Goal: Transaction & Acquisition: Purchase product/service

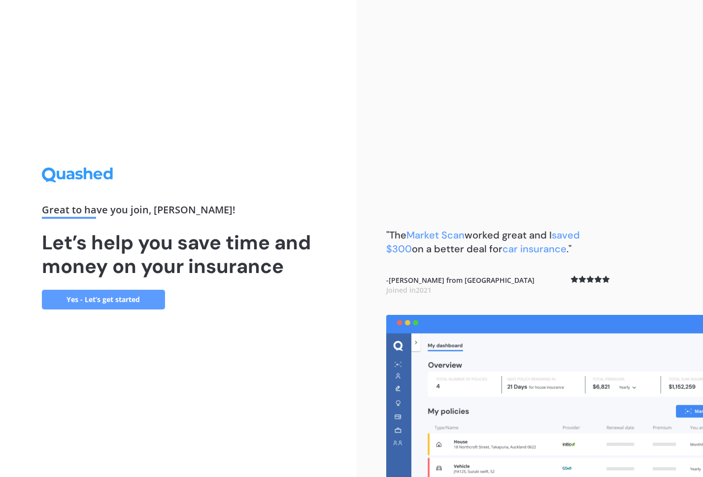
click at [104, 302] on link "Yes - Let’s get started" at bounding box center [103, 300] width 123 height 20
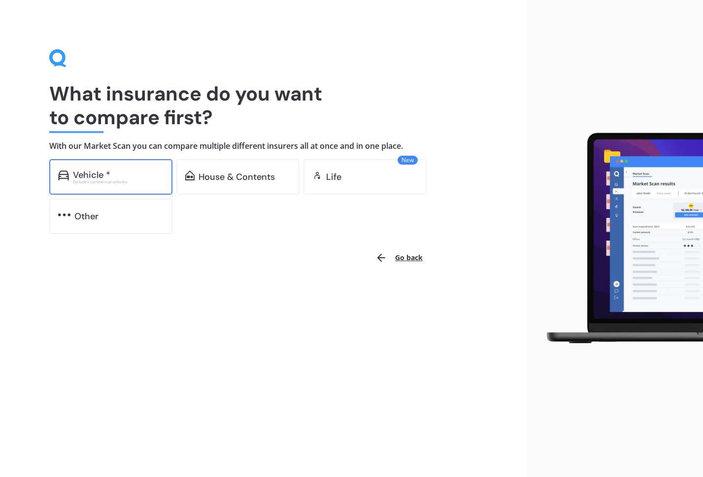
click at [102, 176] on div "Vehicle *" at bounding box center [91, 175] width 37 height 10
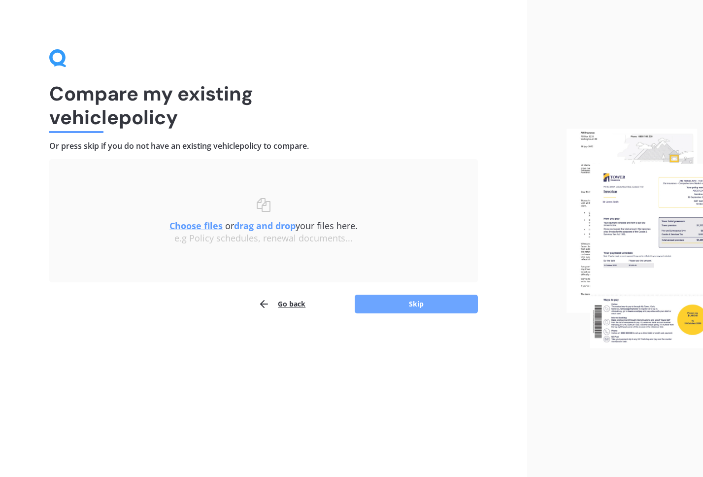
click at [398, 305] on button "Skip" at bounding box center [416, 304] width 123 height 19
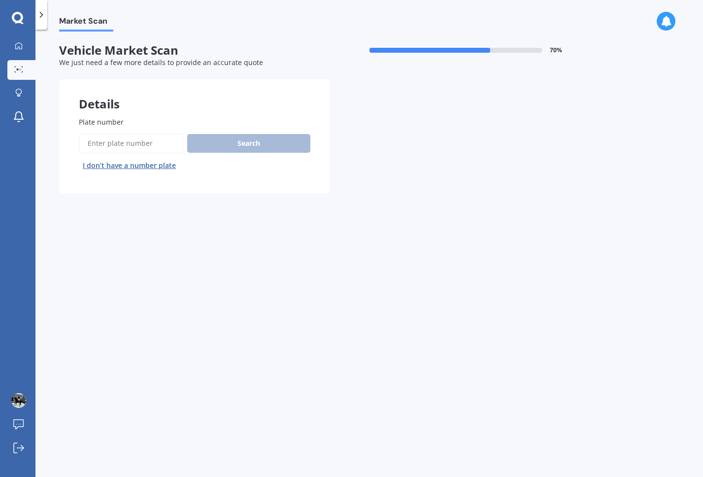
drag, startPoint x: 112, startPoint y: 135, endPoint x: 120, endPoint y: 147, distance: 14.0
click at [112, 136] on input "Plate number" at bounding box center [131, 143] width 105 height 21
type input "PKB297"
click at [235, 144] on button "Search" at bounding box center [248, 143] width 123 height 19
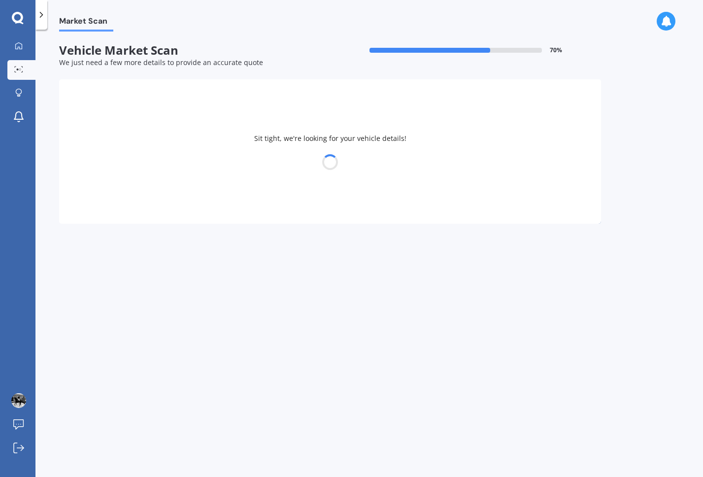
select select "TOYOTA"
select select "LANDCRUISER"
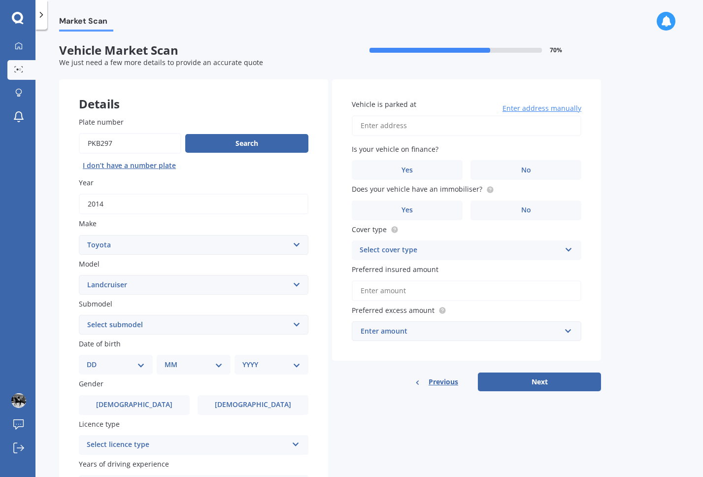
click at [150, 325] on select "Select submodel (All other) 4WD SWB Hard Top Diesel Diesel 4.2 4WD Diesel 4.5 4…" at bounding box center [194, 325] width 230 height 20
select select "[PERSON_NAME] 3.0 VX"
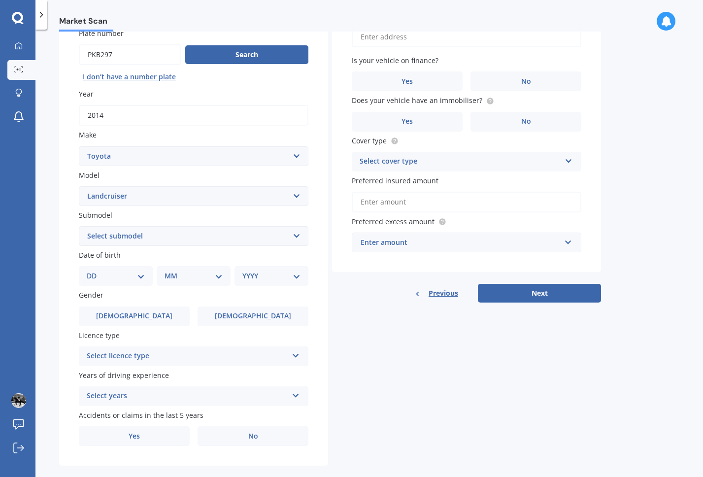
scroll to position [95, 0]
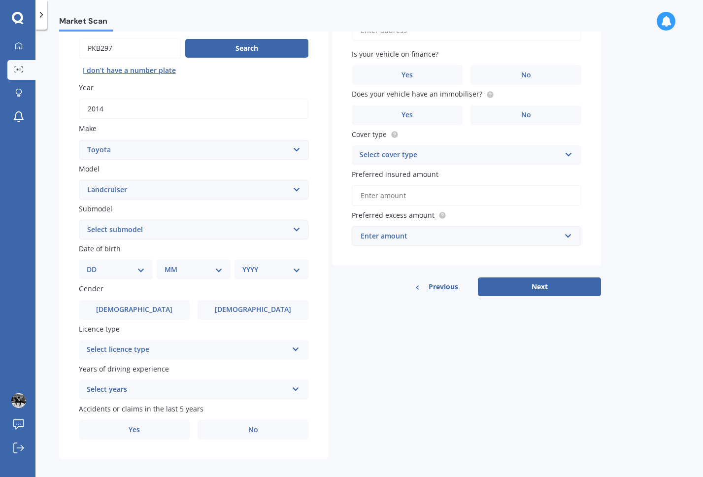
click at [197, 349] on div "Select licence type" at bounding box center [187, 350] width 201 height 12
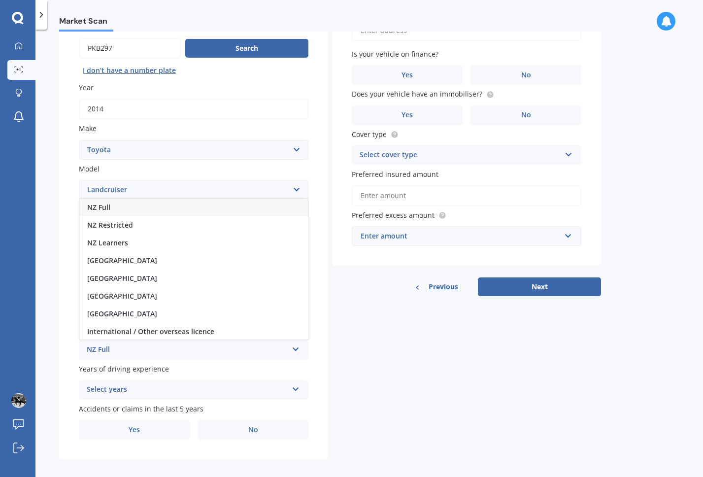
click at [114, 209] on div "NZ Full" at bounding box center [193, 208] width 229 height 18
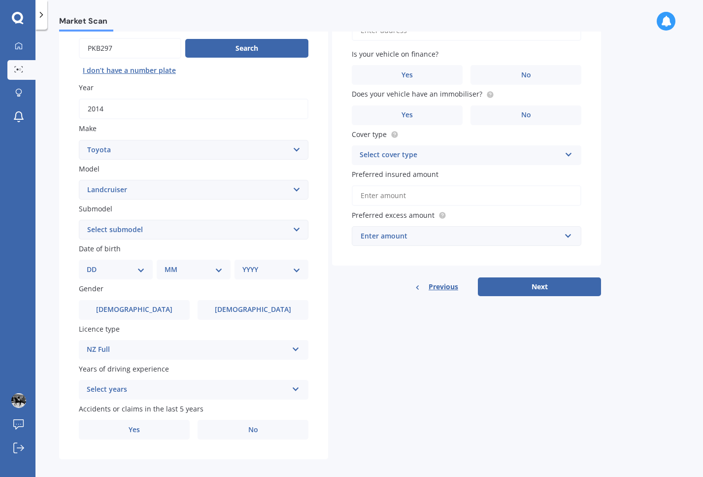
click at [159, 387] on div "Select years" at bounding box center [187, 390] width 201 height 12
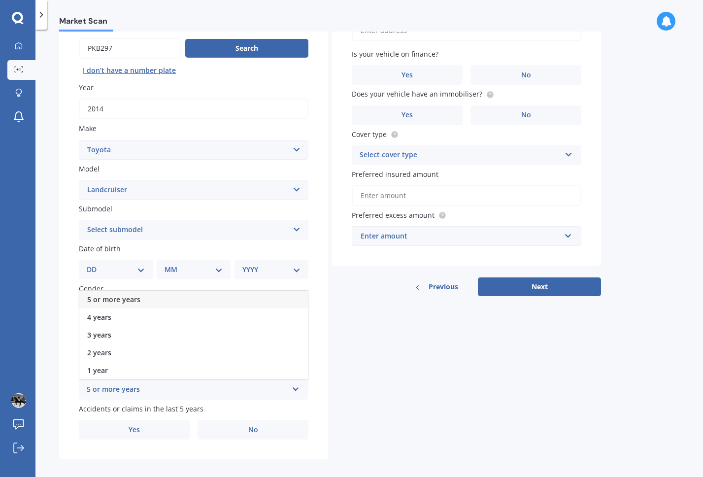
click at [123, 298] on span "5 or more years" at bounding box center [113, 299] width 53 height 9
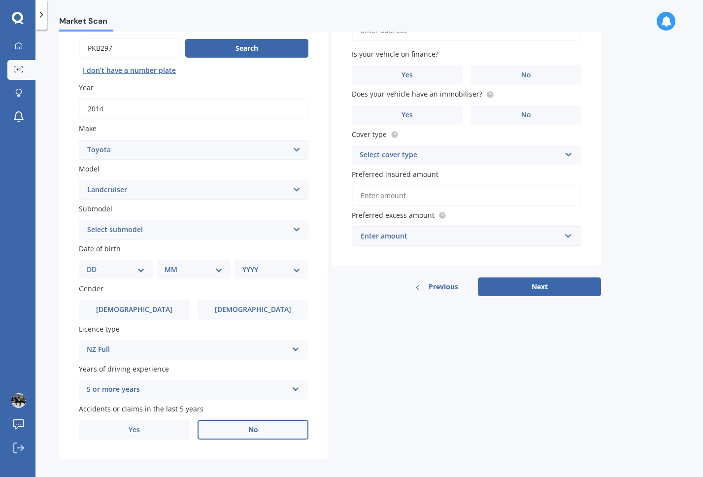
click at [241, 430] on label "No" at bounding box center [253, 430] width 111 height 20
click at [0, 0] on input "No" at bounding box center [0, 0] width 0 height 0
click at [235, 311] on label "[DEMOGRAPHIC_DATA]" at bounding box center [253, 310] width 111 height 20
click at [0, 0] on input "[DEMOGRAPHIC_DATA]" at bounding box center [0, 0] width 0 height 0
click at [138, 268] on select "DD 01 02 03 04 05 06 07 08 09 10 11 12 13 14 15 16 17 18 19 20 21 22 23 24 25 2…" at bounding box center [116, 269] width 58 height 11
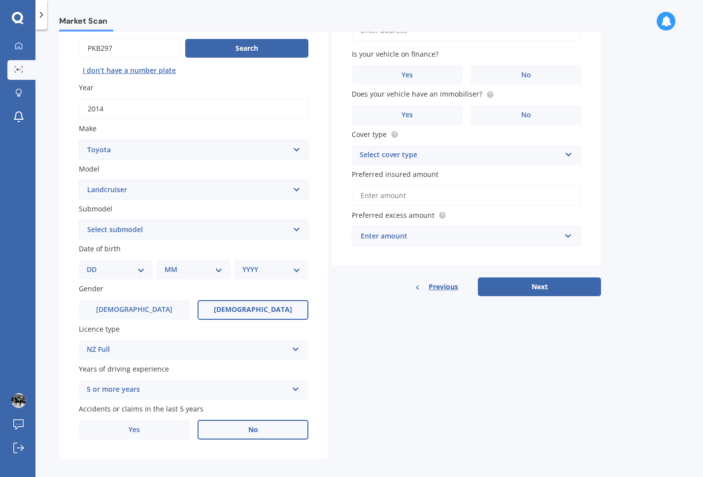
select select "27"
click at [210, 270] on select "MM 01 02 03 04 05 06 07 08 09 10 11 12" at bounding box center [196, 269] width 54 height 11
select select "12"
click at [273, 272] on select "YYYY 2025 2024 2023 2022 2021 2020 2019 2018 2017 2016 2015 2014 2013 2012 2011…" at bounding box center [270, 269] width 54 height 11
select select "1979"
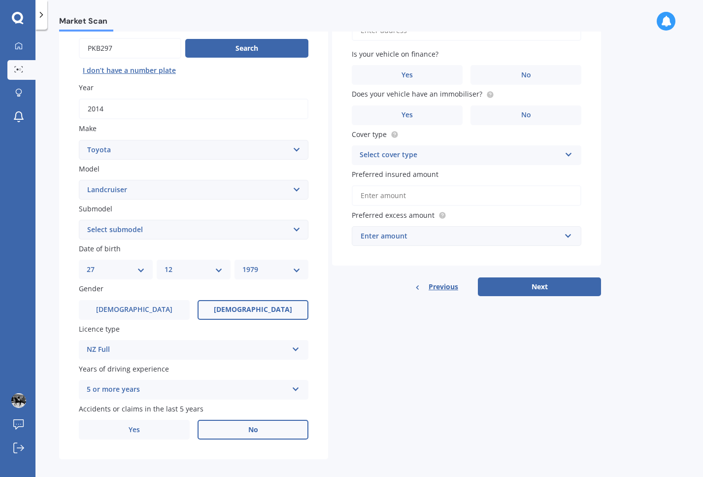
click at [464, 371] on div "Details Plate number Search I don’t have a number plate Year [DATE] Make Select…" at bounding box center [330, 222] width 542 height 476
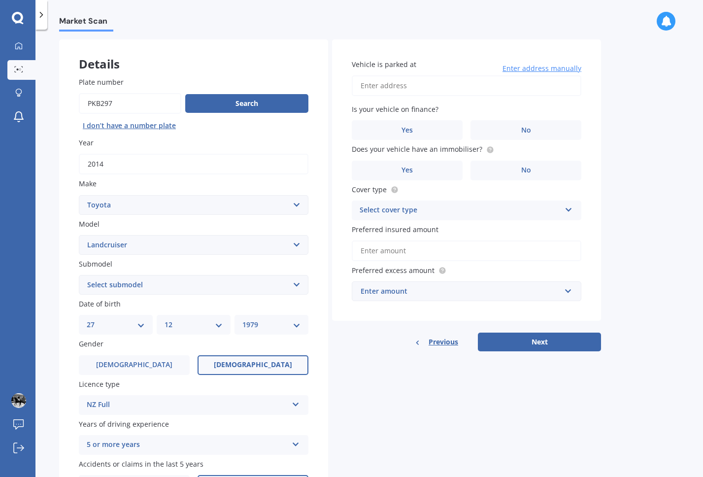
scroll to position [0, 0]
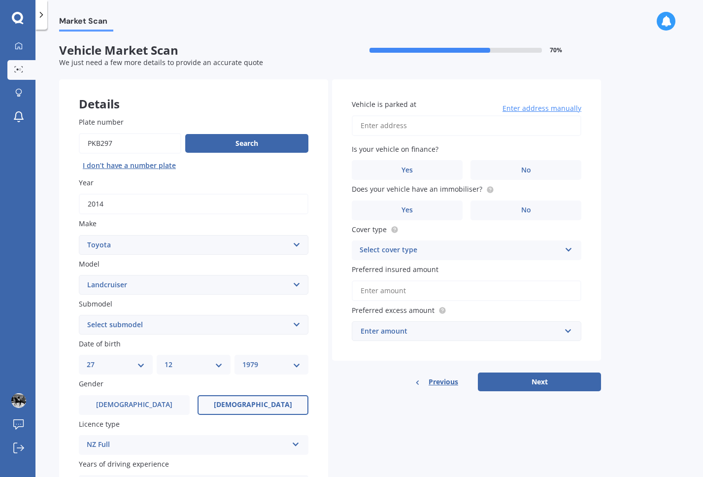
click at [413, 128] on input "Vehicle is parked at" at bounding box center [467, 125] width 230 height 21
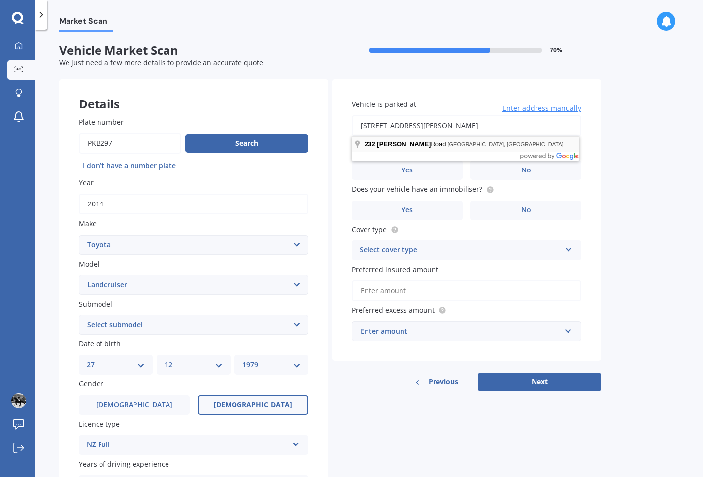
type input "[STREET_ADDRESS][PERSON_NAME]"
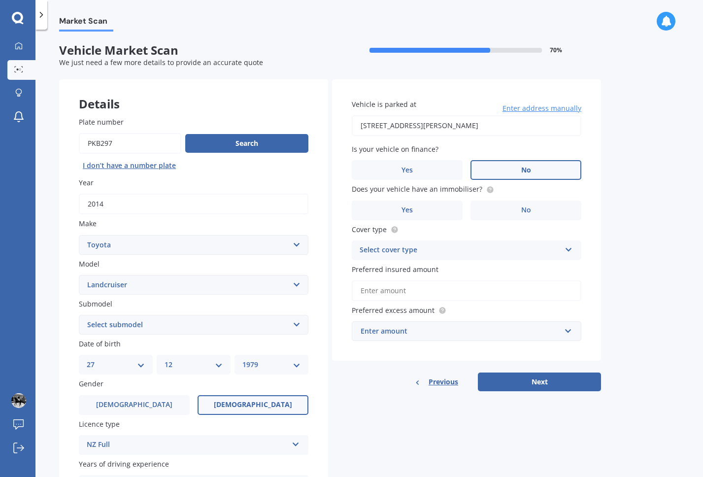
click at [546, 171] on label "No" at bounding box center [526, 170] width 111 height 20
click at [0, 0] on input "No" at bounding box center [0, 0] width 0 height 0
click at [442, 201] on label "Yes" at bounding box center [407, 211] width 111 height 20
click at [0, 0] on input "Yes" at bounding box center [0, 0] width 0 height 0
click at [400, 250] on div "Select cover type" at bounding box center [460, 250] width 201 height 12
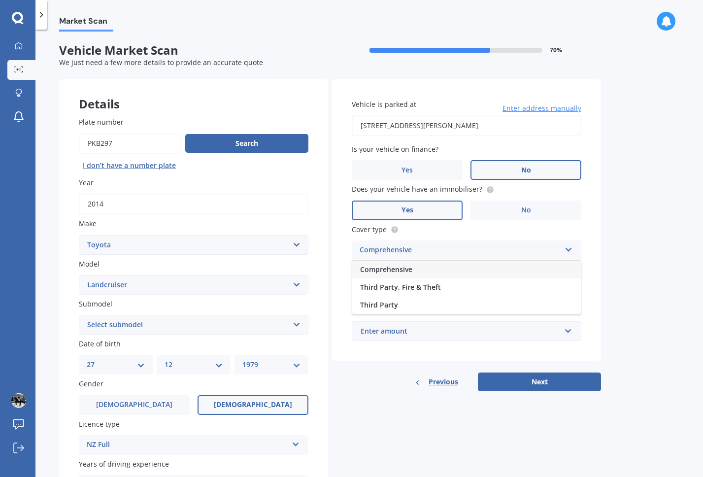
click at [398, 269] on span "Comprehensive" at bounding box center [386, 269] width 52 height 9
click at [407, 292] on input "Preferred insured amount" at bounding box center [467, 290] width 230 height 21
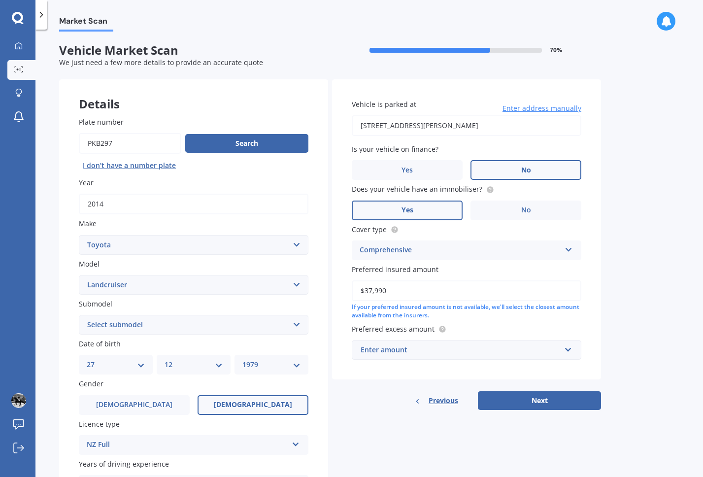
type input "$37,990"
click at [618, 329] on div "Market Scan Vehicle Market Scan 70 % We just need a few more details to provide…" at bounding box center [369, 256] width 668 height 448
click at [447, 352] on div "Enter amount" at bounding box center [461, 350] width 200 height 11
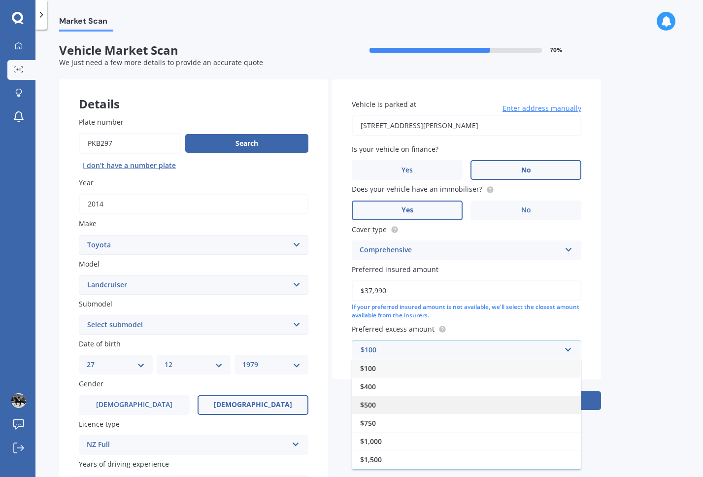
click at [381, 407] on div "$500" at bounding box center [466, 405] width 229 height 18
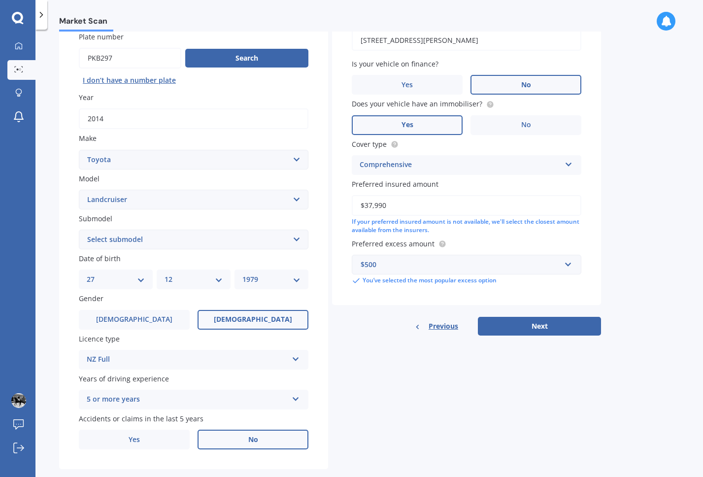
scroll to position [103, 0]
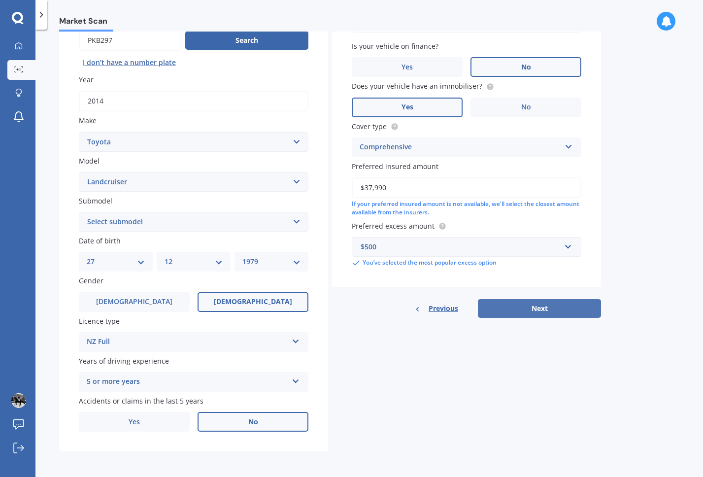
click at [532, 315] on button "Next" at bounding box center [539, 308] width 123 height 19
select select "27"
select select "12"
select select "1979"
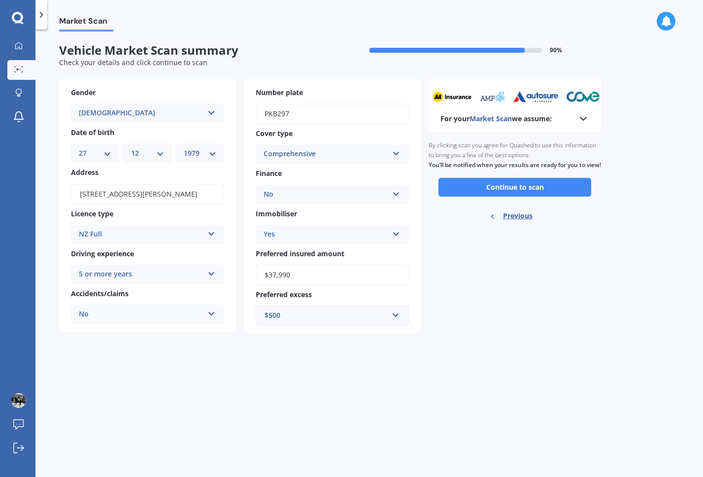
scroll to position [0, 0]
click at [532, 197] on button "Continue to scan" at bounding box center [515, 187] width 153 height 19
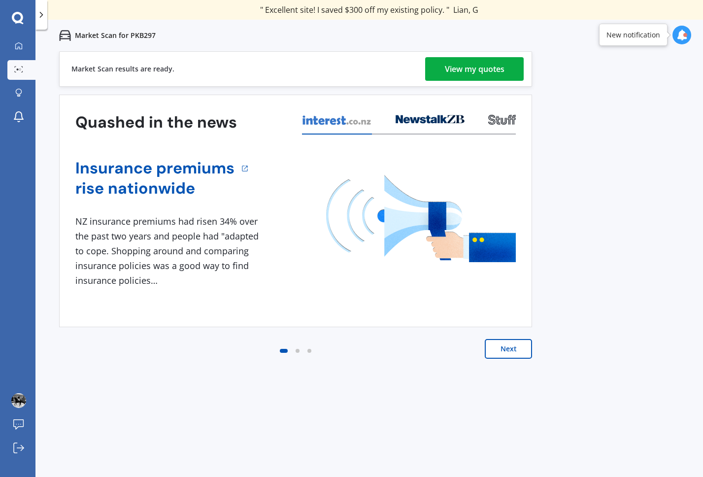
click at [466, 68] on div "View my quotes" at bounding box center [475, 69] width 60 height 24
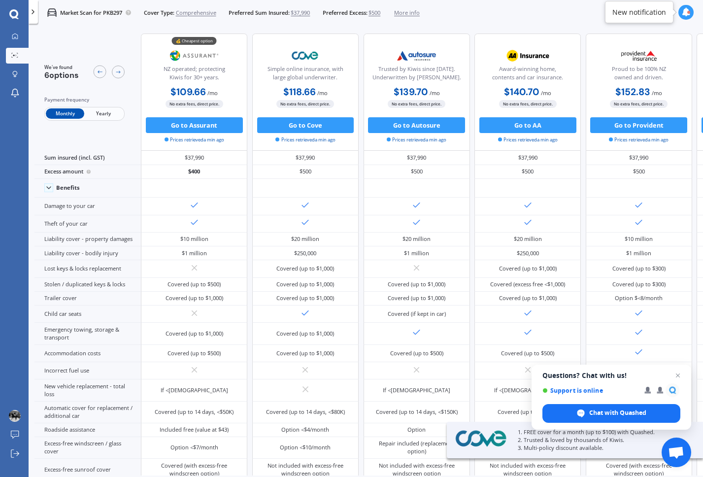
drag, startPoint x: 105, startPoint y: 116, endPoint x: 114, endPoint y: 126, distance: 13.6
click at [105, 116] on span "Yearly" at bounding box center [103, 113] width 38 height 10
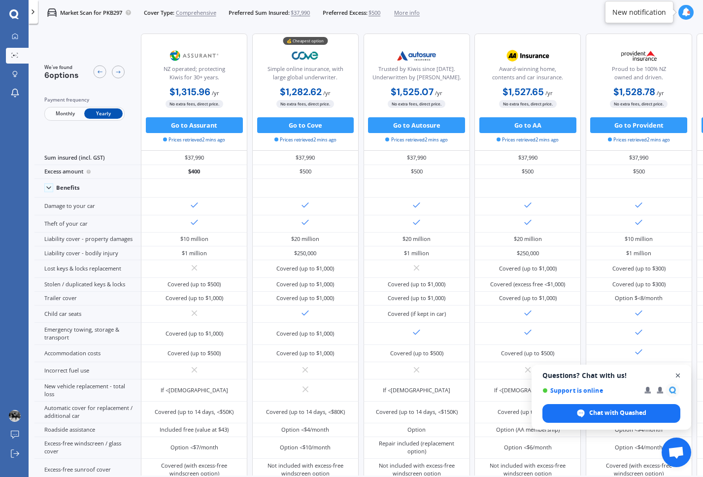
click at [680, 373] on span "Open chat" at bounding box center [678, 376] width 12 height 12
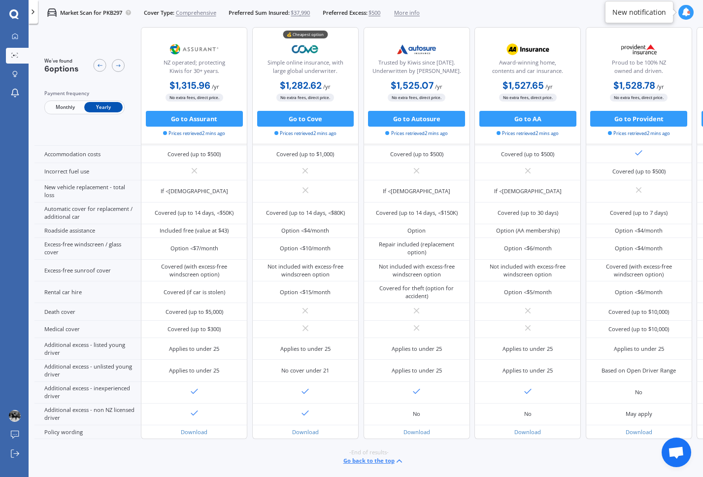
scroll to position [247, 0]
